Goal: Task Accomplishment & Management: Manage account settings

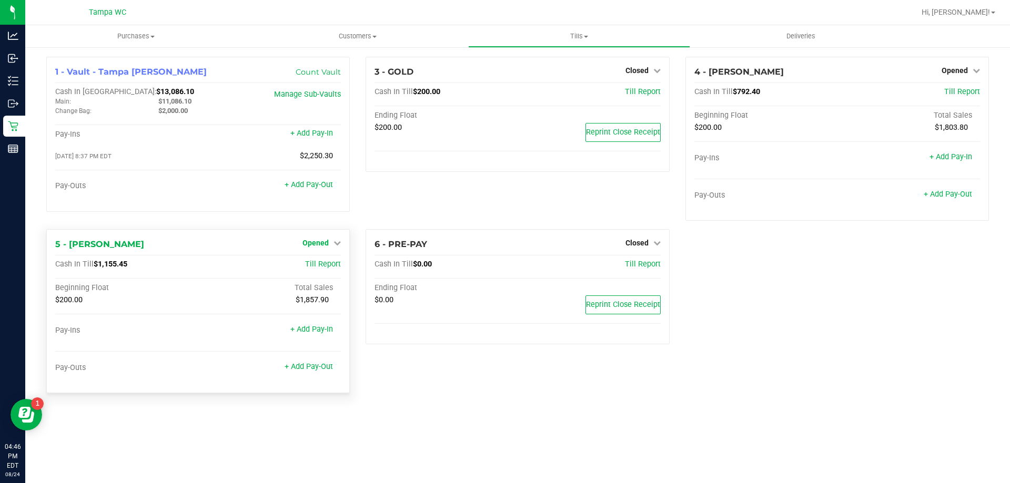
click at [334, 242] on icon at bounding box center [336, 242] width 7 height 7
click at [328, 262] on link "Close Till" at bounding box center [317, 265] width 28 height 8
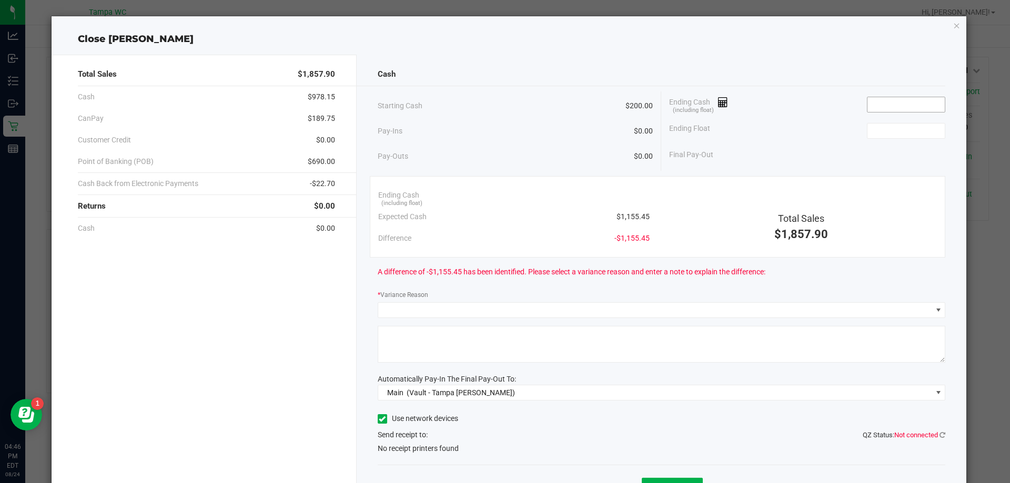
click at [867, 108] on span at bounding box center [906, 105] width 78 height 16
click at [871, 110] on input at bounding box center [905, 104] width 77 height 15
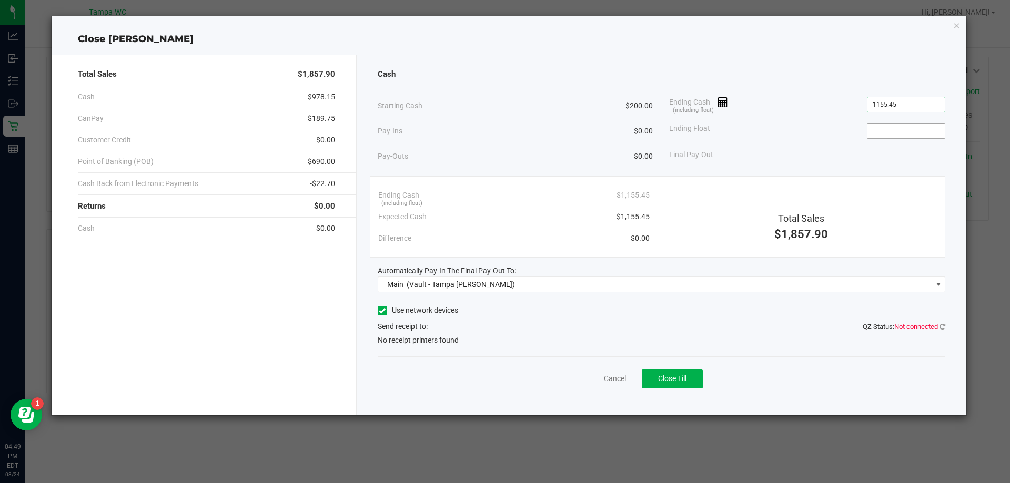
type input "$1,155.45"
click at [927, 131] on input at bounding box center [905, 131] width 77 height 15
type input "$200.00"
drag, startPoint x: 487, startPoint y: 331, endPoint x: 438, endPoint y: 329, distance: 49.5
click at [474, 330] on div "Send receipt to: QZ Status: Not connected" at bounding box center [662, 326] width 568 height 11
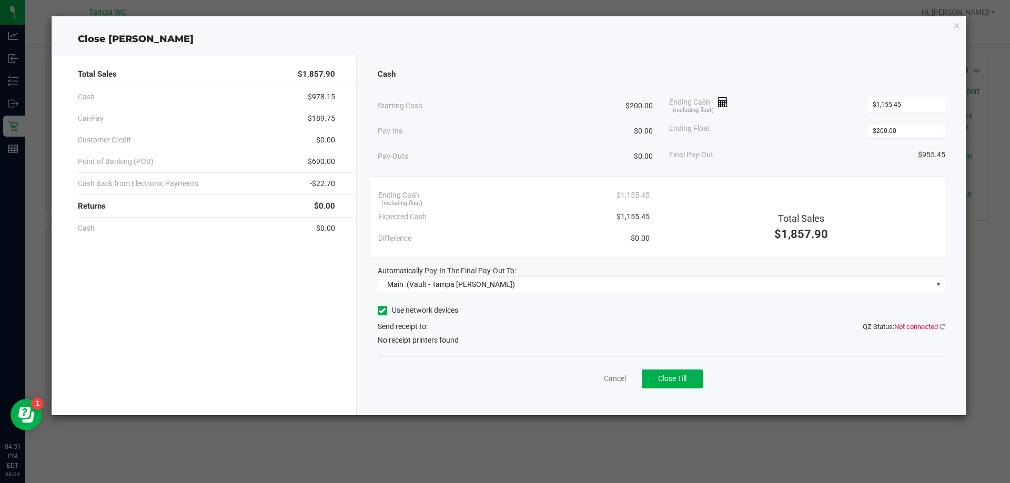
click at [937, 323] on span "Not connected" at bounding box center [916, 327] width 44 height 8
click at [948, 333] on div "Cash Starting Cash $200.00 Pay-Ins $0.00 Pay-Outs $0.00 Ending Cash (including …" at bounding box center [662, 235] width 610 height 361
click at [943, 327] on icon at bounding box center [942, 326] width 6 height 7
click at [425, 324] on span "Send receipt to: QZ Status: Connected" at bounding box center [403, 326] width 50 height 8
click at [615, 375] on link "Cancel" at bounding box center [615, 378] width 22 height 11
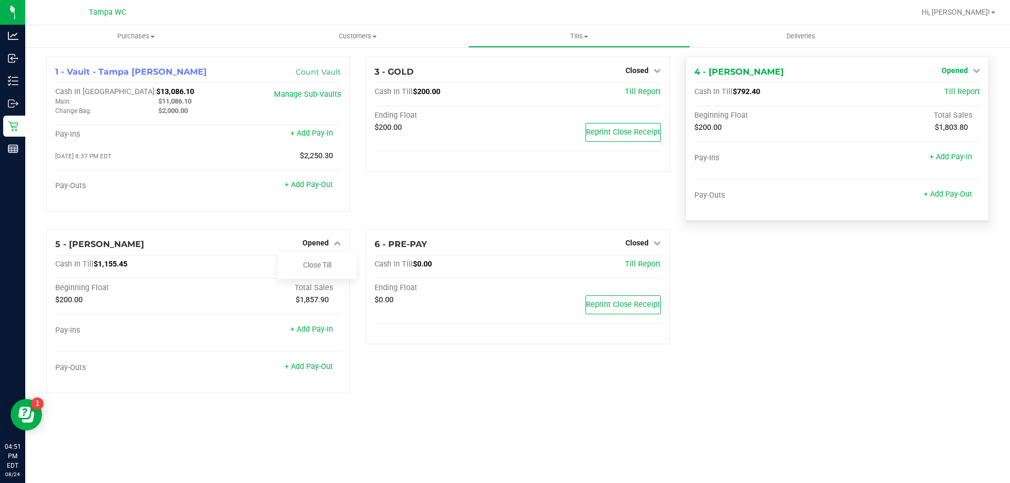
click at [945, 73] on span "Opened" at bounding box center [954, 70] width 26 height 8
click at [958, 90] on link "Close Till" at bounding box center [955, 92] width 28 height 8
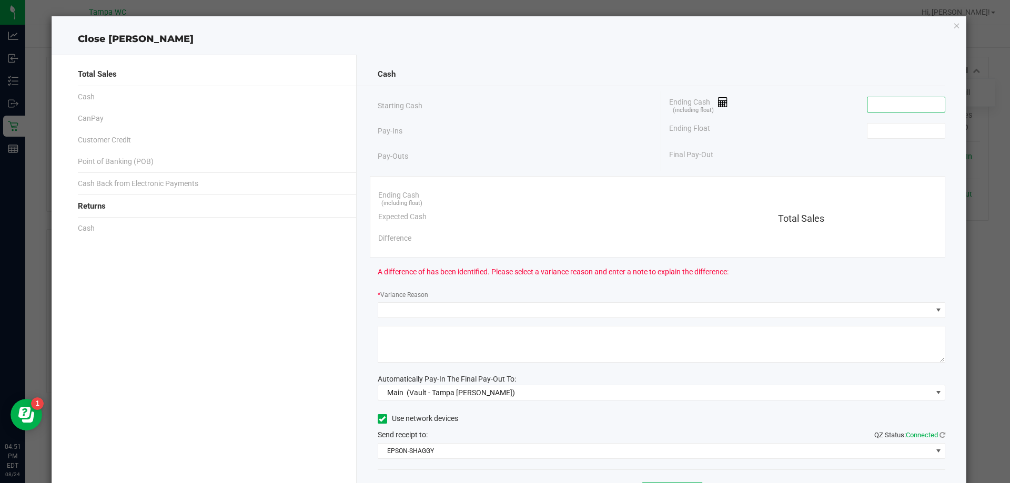
click at [906, 100] on input at bounding box center [905, 104] width 77 height 15
click at [953, 23] on icon "button" at bounding box center [956, 25] width 7 height 13
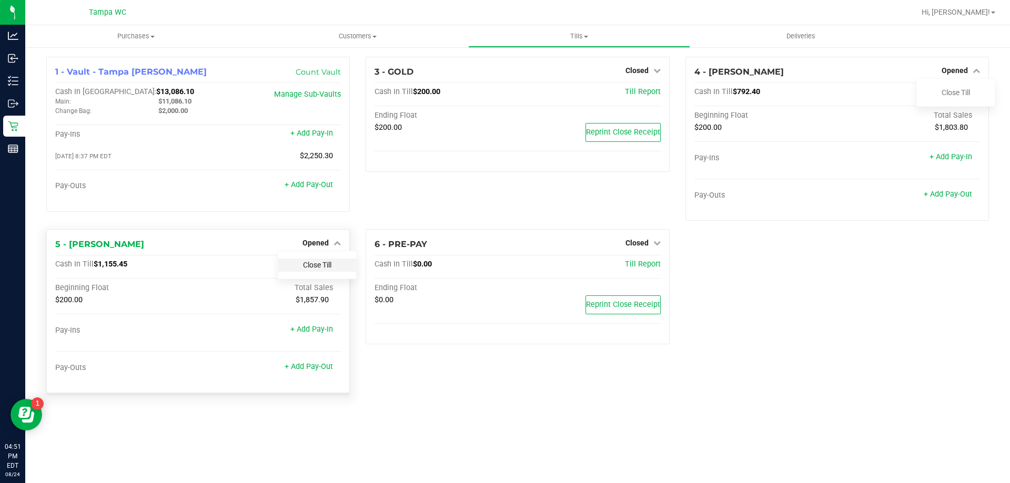
click at [317, 263] on link "Close Till" at bounding box center [317, 265] width 28 height 8
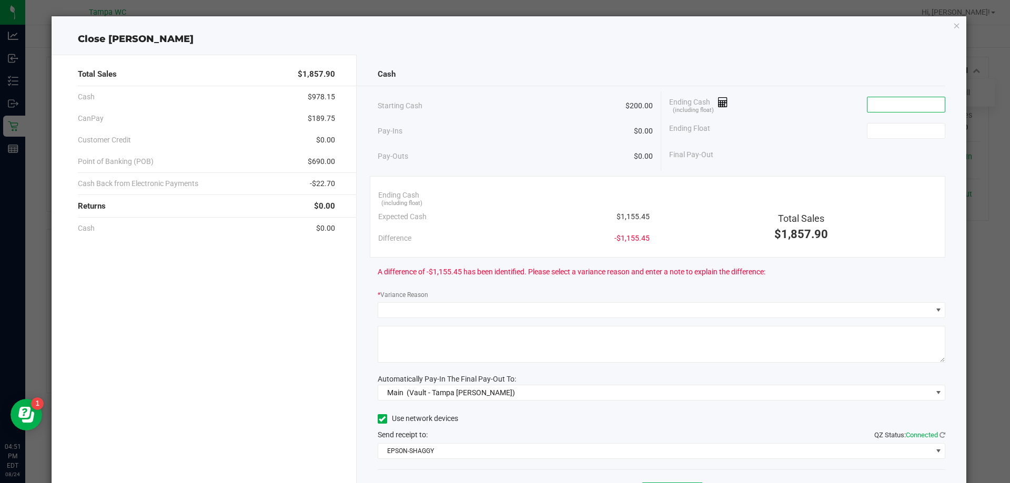
click at [900, 98] on input at bounding box center [905, 104] width 77 height 15
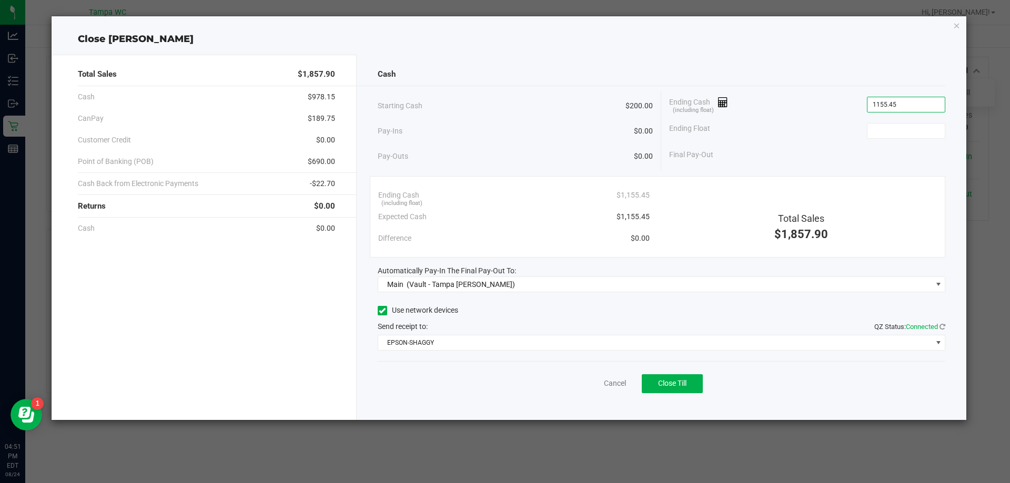
type input "$1,155.45"
click at [902, 121] on div "Ending Float" at bounding box center [807, 131] width 276 height 26
click at [902, 124] on input at bounding box center [905, 131] width 77 height 15
type input "$200.00"
click at [907, 152] on div "Final Pay-Out $955.45" at bounding box center [807, 155] width 276 height 22
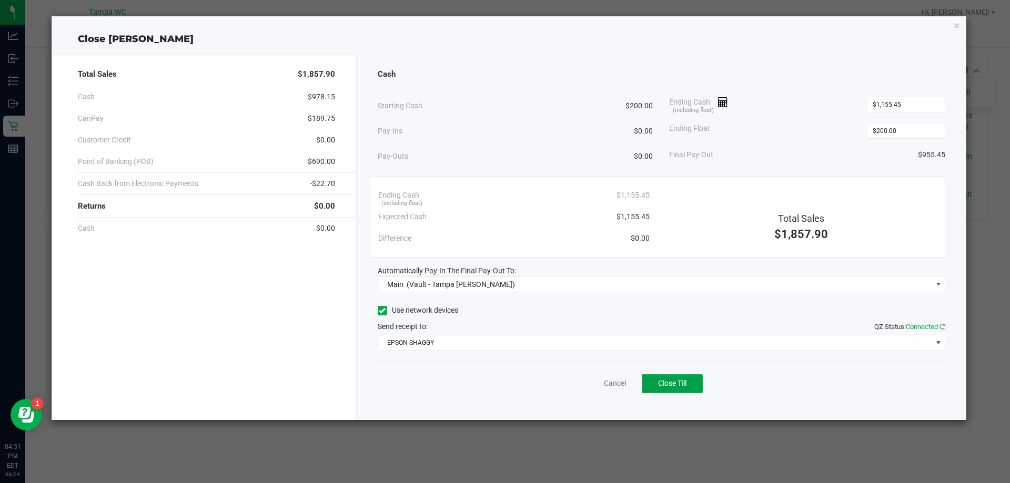
click at [668, 381] on span "Close Till" at bounding box center [672, 383] width 28 height 8
click at [599, 386] on link "Dismiss" at bounding box center [591, 383] width 25 height 11
